Goal: Communication & Community: Connect with others

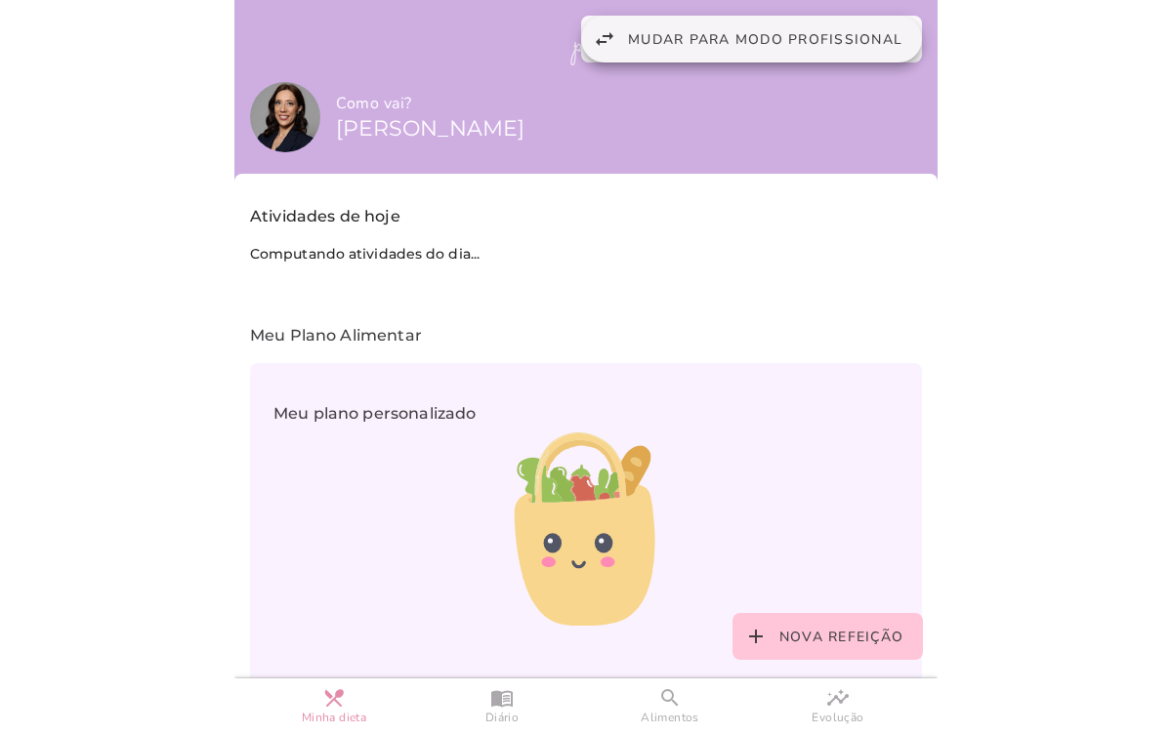
click at [696, 31] on span "Mudar para modo profissional" at bounding box center [765, 39] width 274 height 19
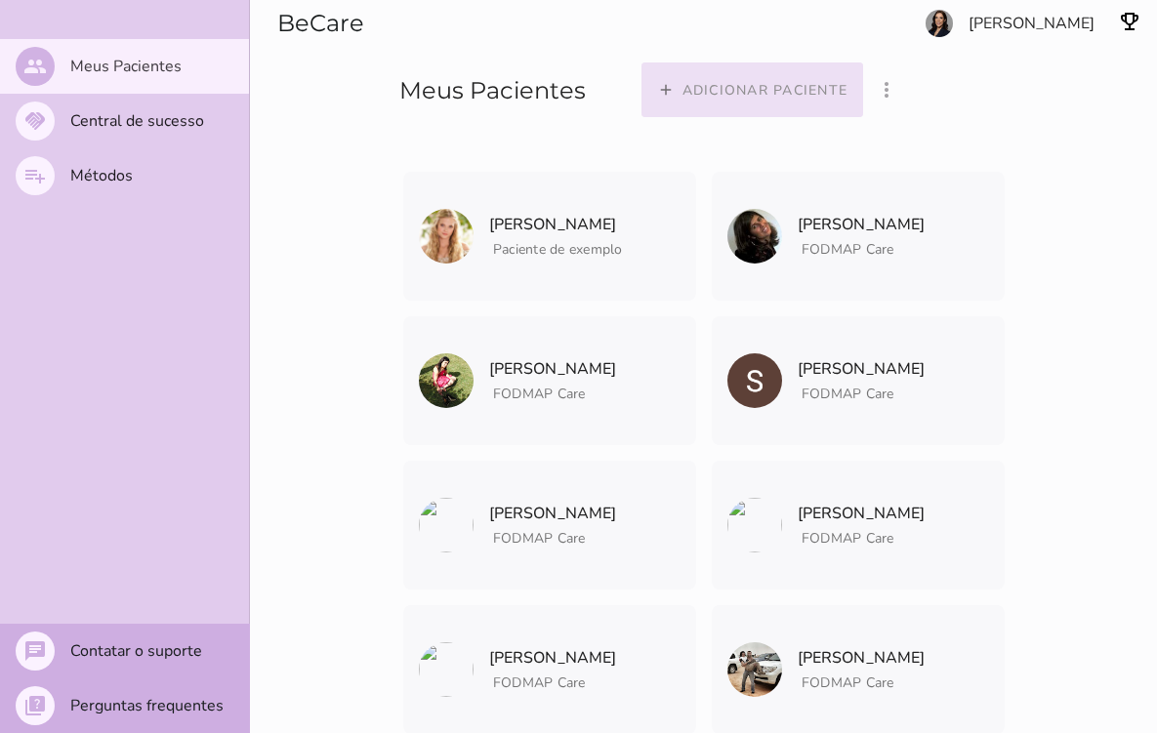
click at [0, 0] on slot "Adicionar paciente" at bounding box center [0, 0] width 0 height 0
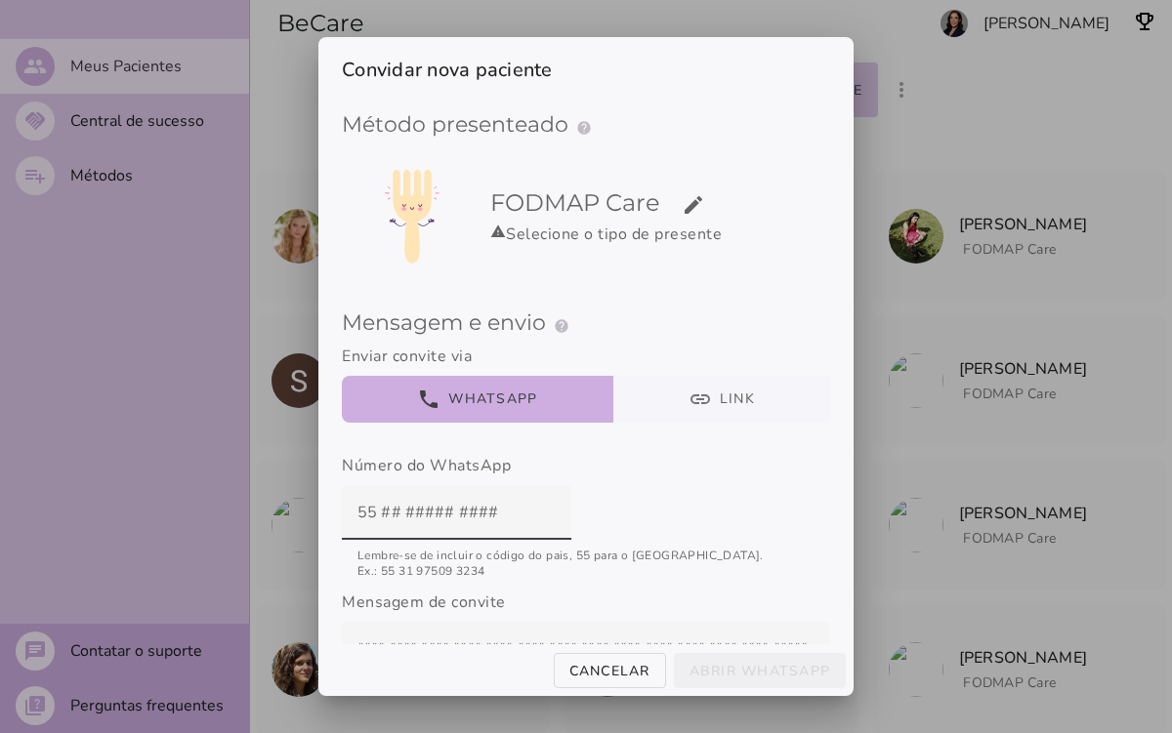
click at [674, 395] on button "link Link" at bounding box center [722, 399] width 218 height 47
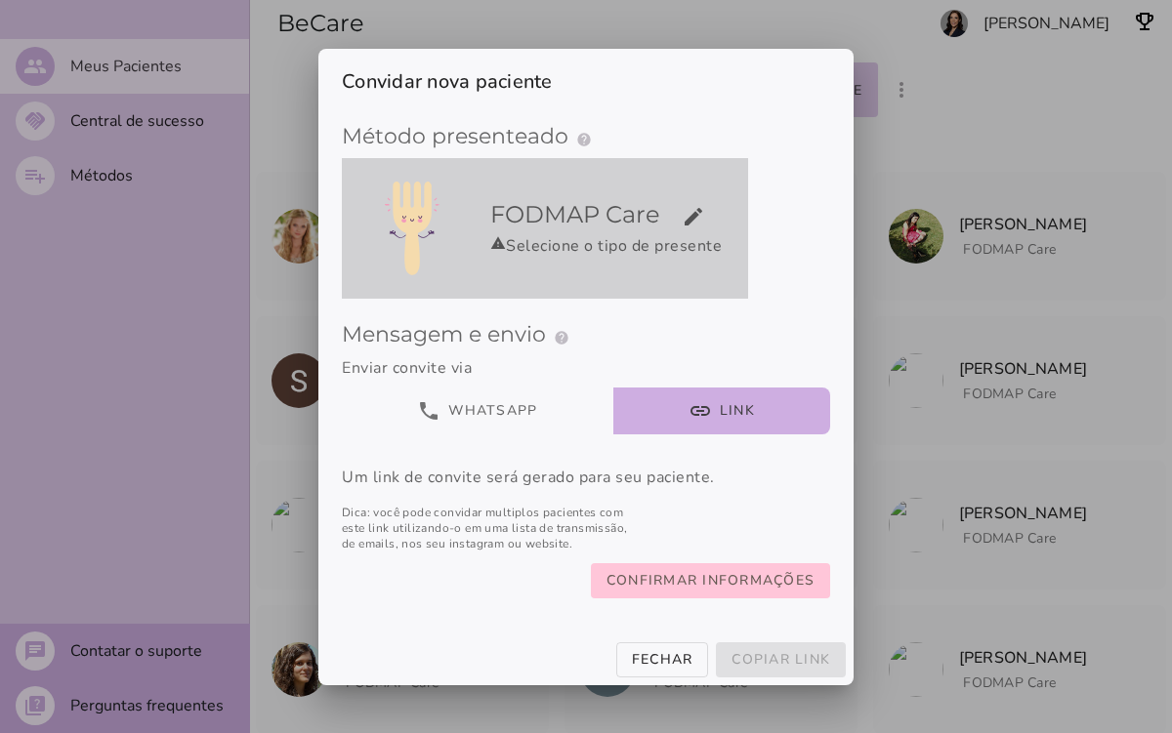
click at [594, 248] on div "warning Selecione o tipo de presente" at bounding box center [615, 245] width 250 height 23
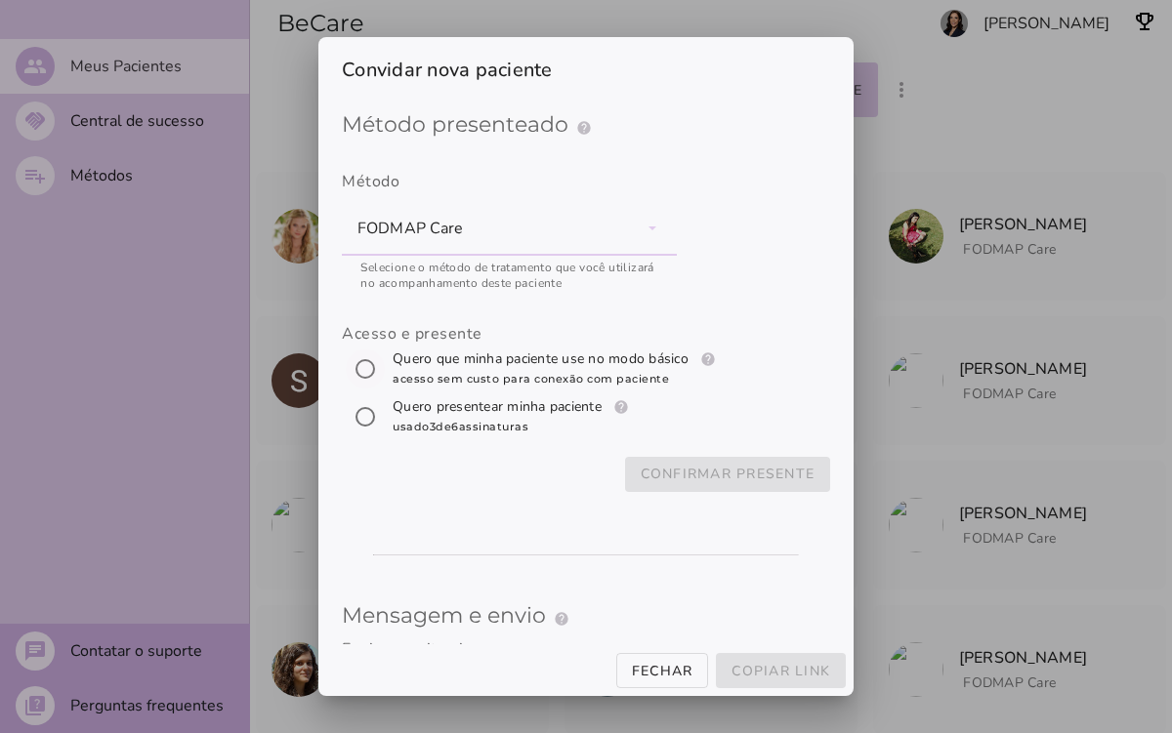
click at [358, 370] on input "[object Object]" at bounding box center [365, 369] width 47 height 47
radio input "****"
type mwc-radio "trial-extension"
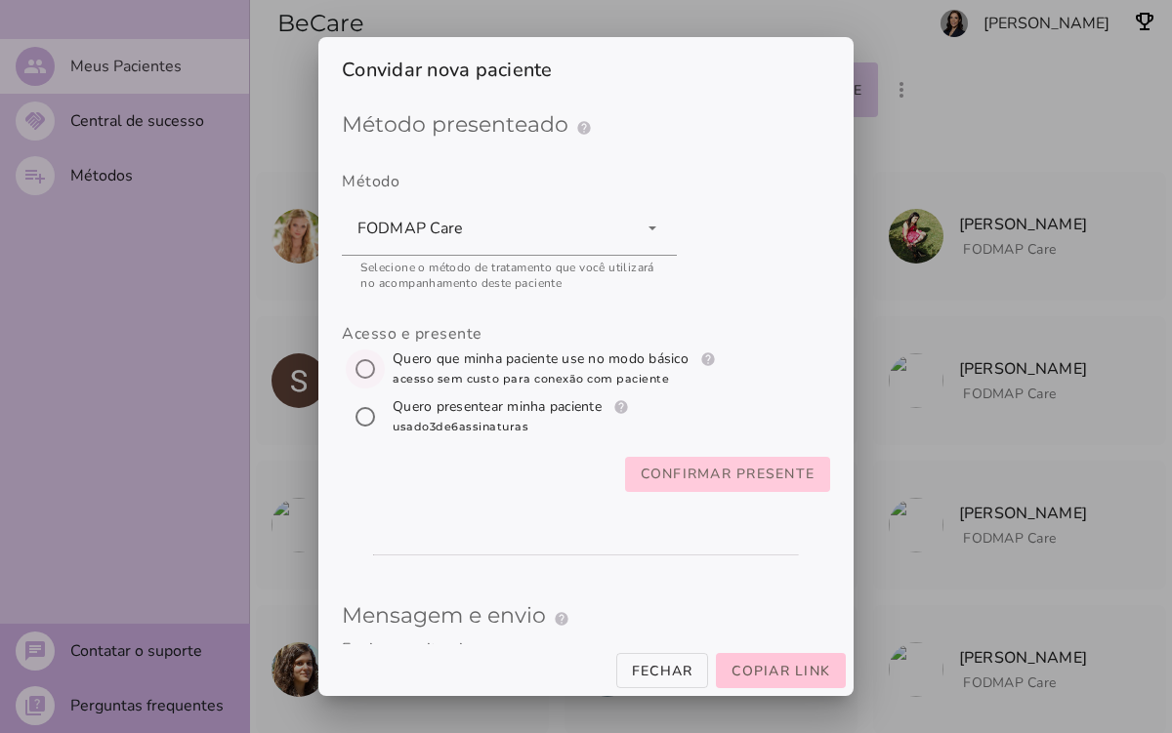
click at [0, 0] on slot "Confirmar presente" at bounding box center [0, 0] width 0 height 0
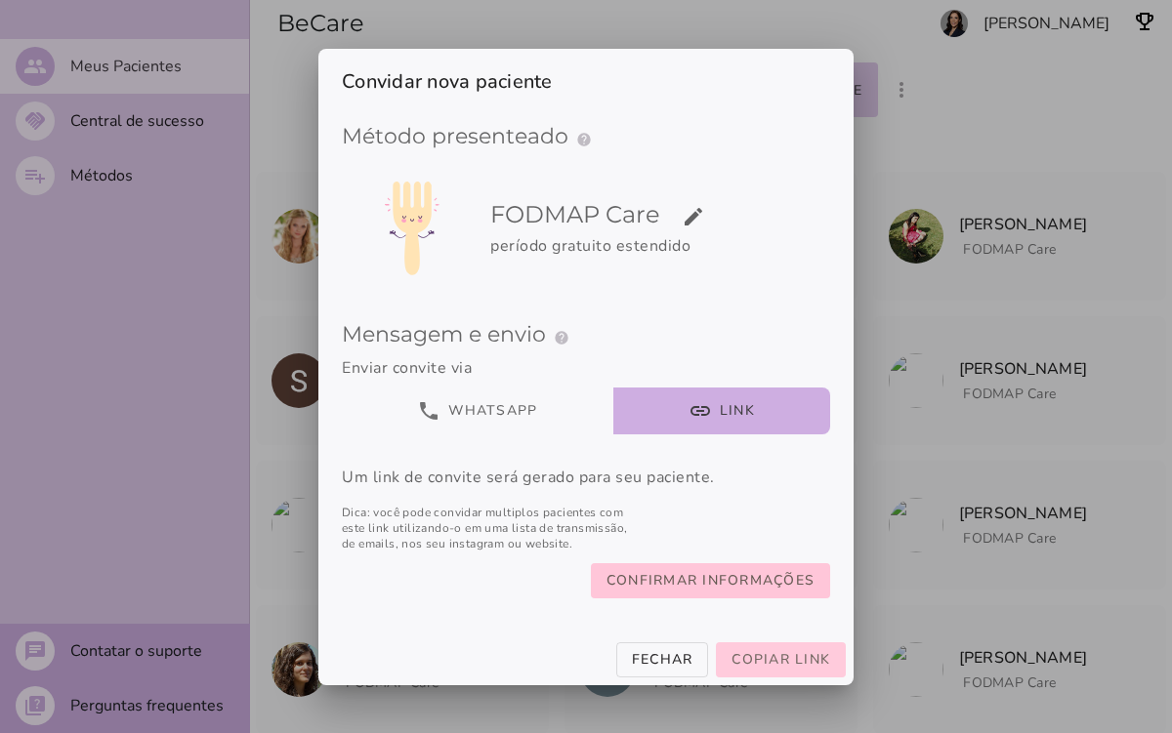
click at [763, 663] on span "Copiar link" at bounding box center [780, 659] width 99 height 19
